Goal: Browse casually: Explore the website without a specific task or goal

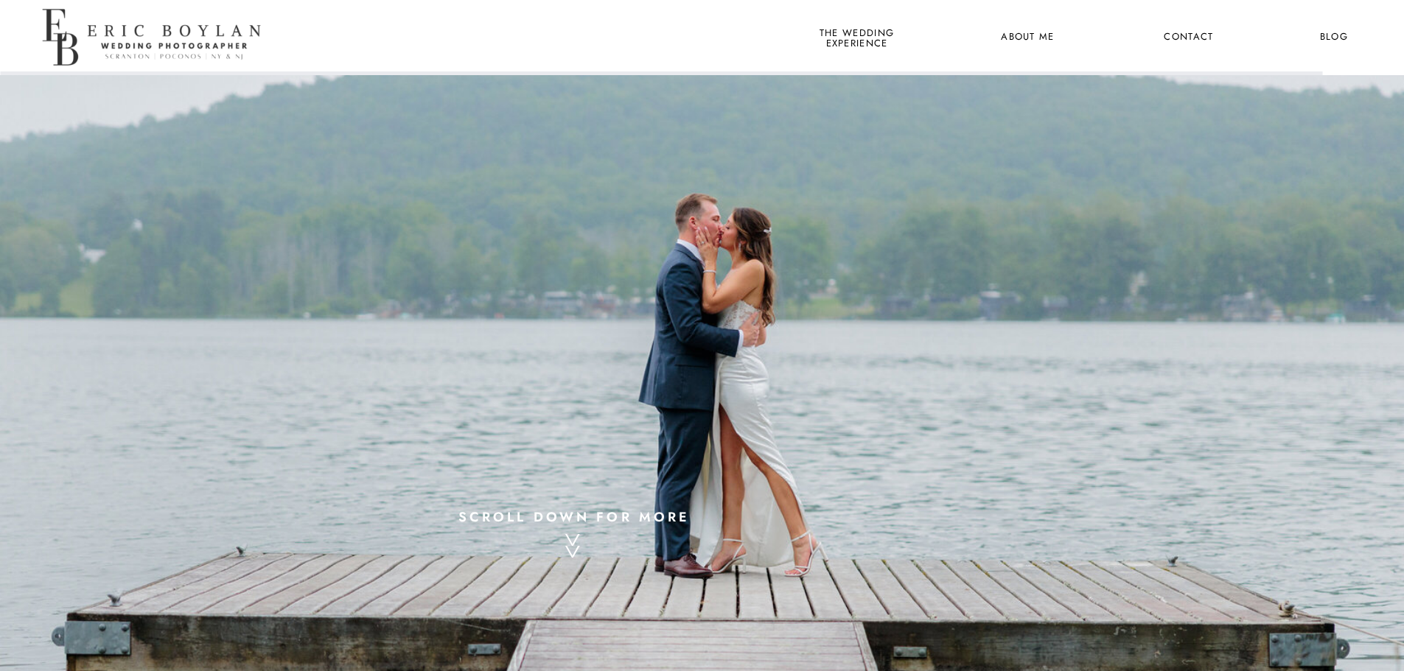
click at [853, 35] on nav "the wedding experience" at bounding box center [857, 37] width 80 height 19
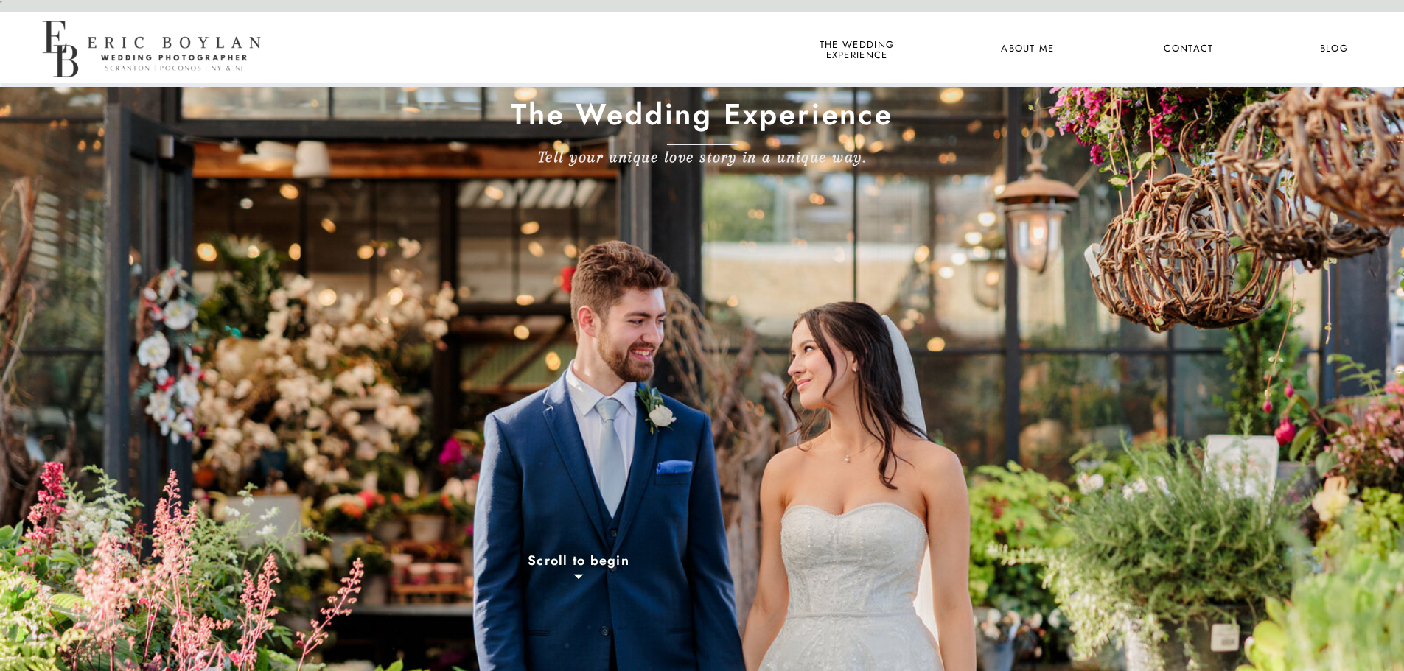
drag, startPoint x: 547, startPoint y: 65, endPoint x: 526, endPoint y: 77, distance: 23.8
click at [163, 43] on div at bounding box center [154, 49] width 233 height 76
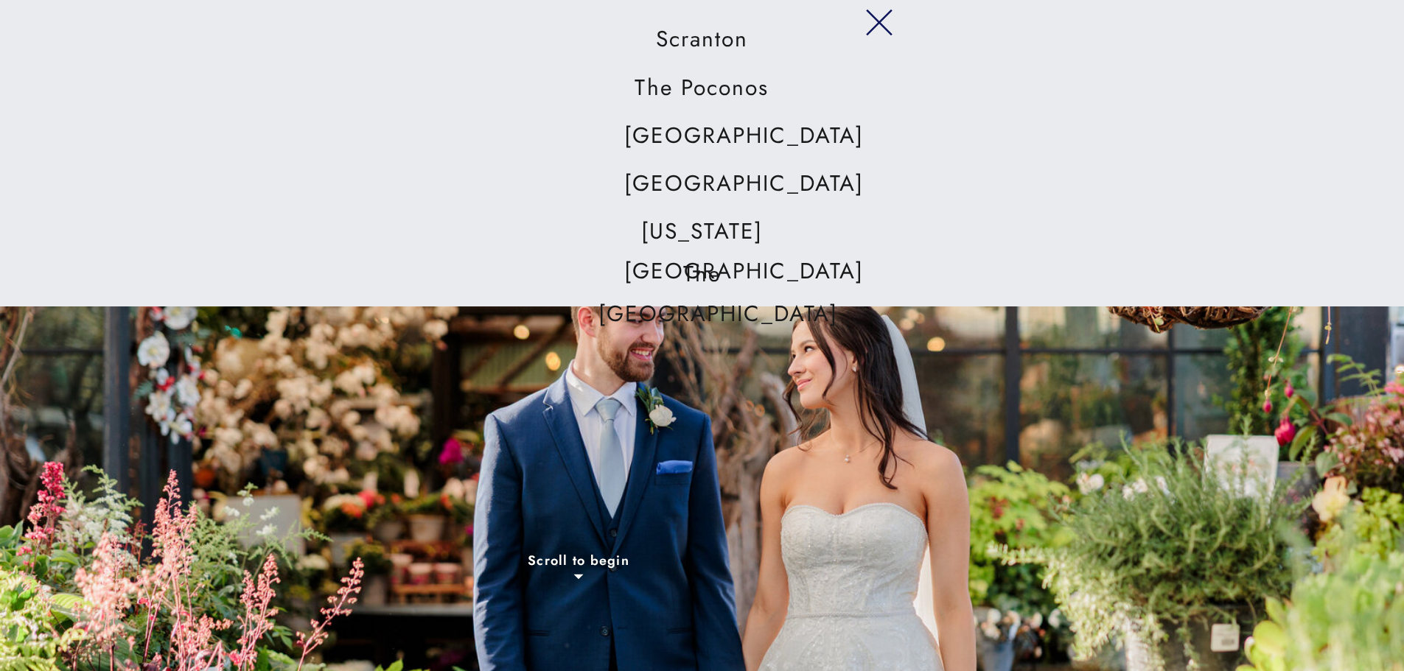
click at [685, 176] on nav "[GEOGRAPHIC_DATA]" at bounding box center [702, 184] width 156 height 41
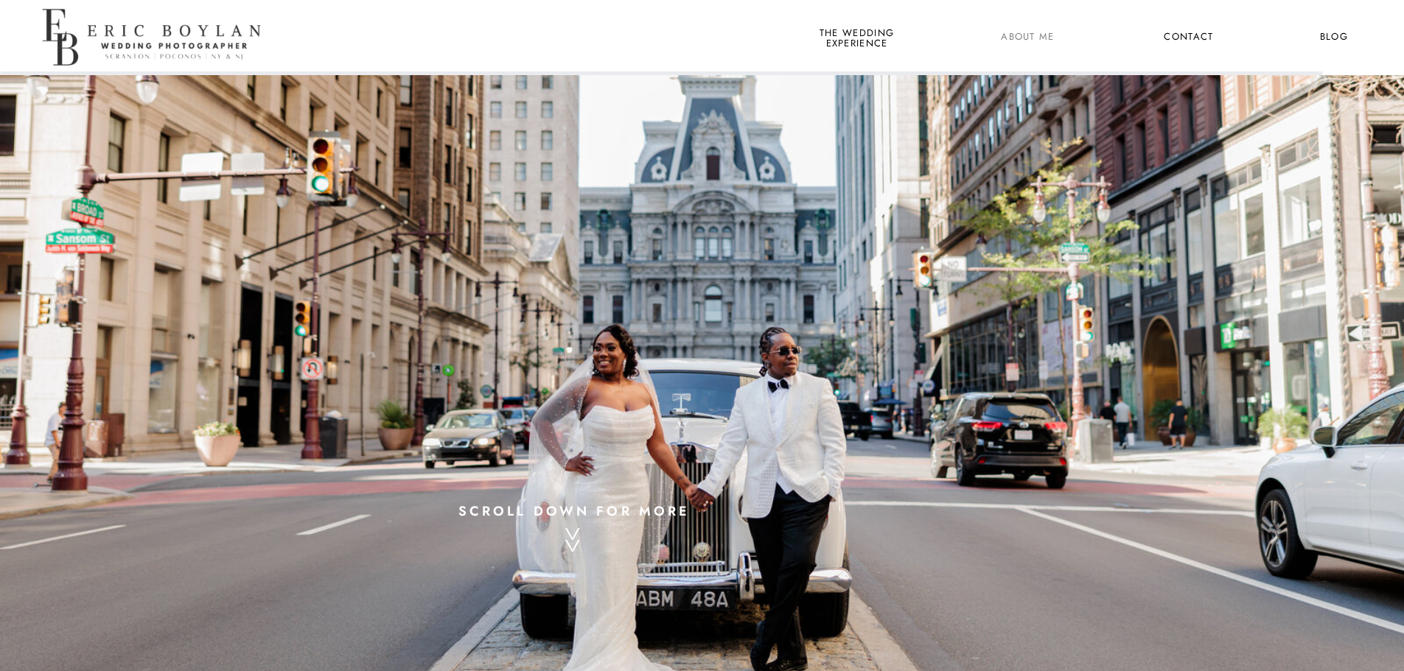
click at [1044, 38] on nav "About Me" at bounding box center [1027, 37] width 71 height 19
